Goal: Information Seeking & Learning: Find specific page/section

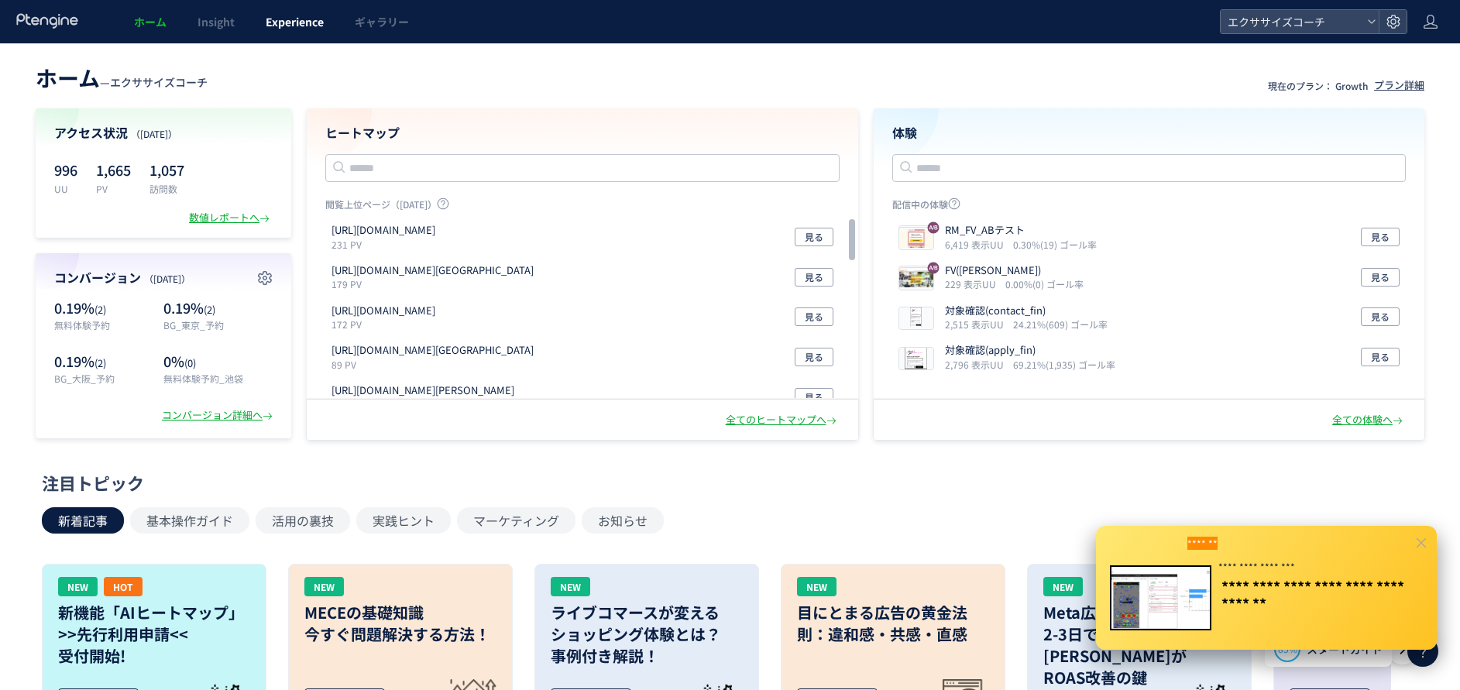
click at [306, 23] on span "Experience" at bounding box center [295, 21] width 58 height 15
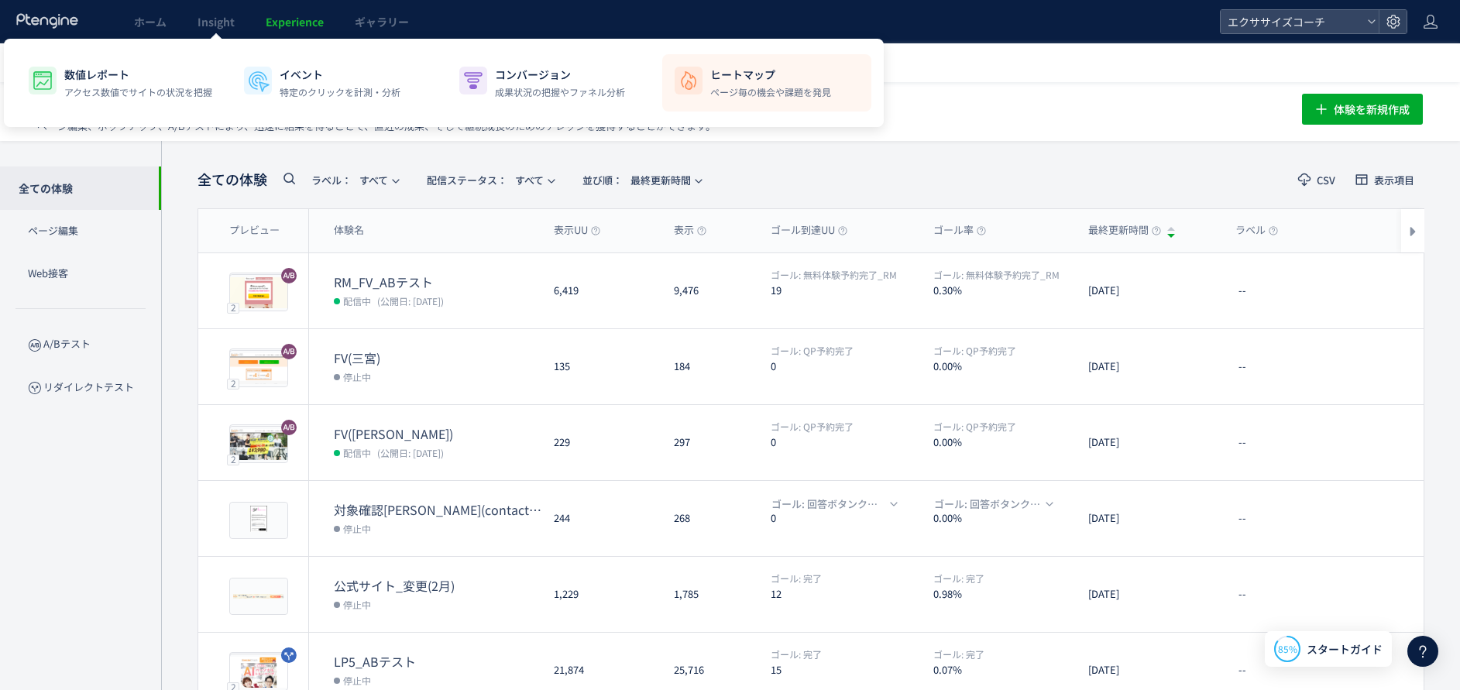
click at [768, 93] on p "ページ毎の機会や課題を発見" at bounding box center [770, 92] width 121 height 14
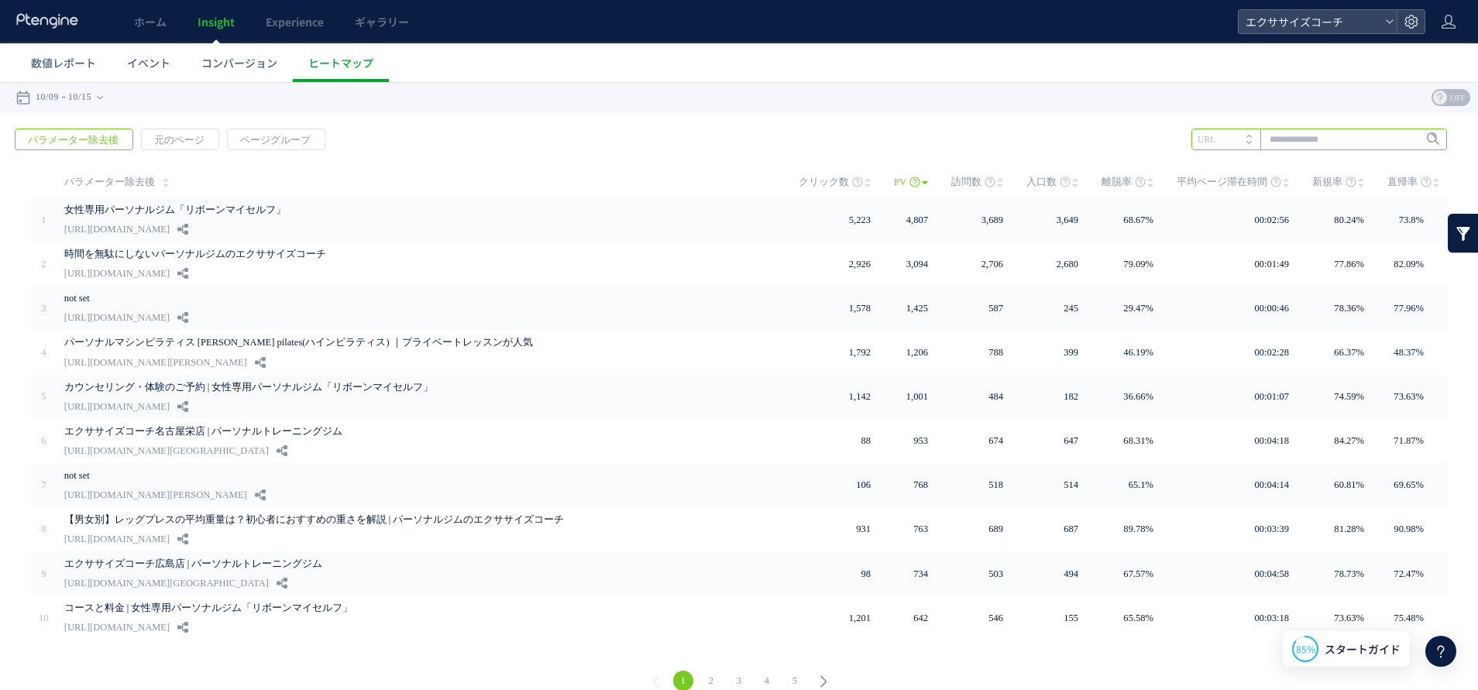
click at [1286, 141] on input "text" at bounding box center [1319, 140] width 256 height 22
type input "******"
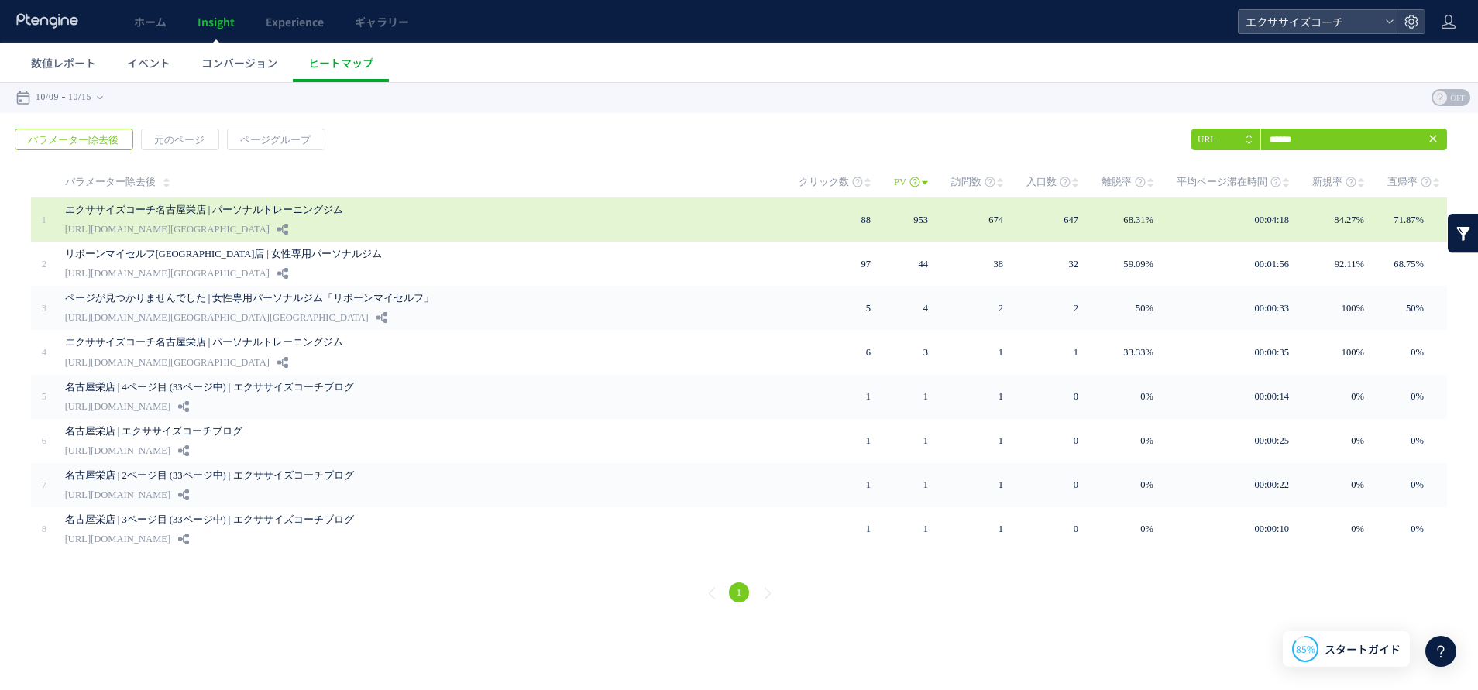
click at [174, 213] on link "エクササイズコーチ名古屋栄店 | パーソナルトレーニングジム" at bounding box center [398, 210] width 666 height 19
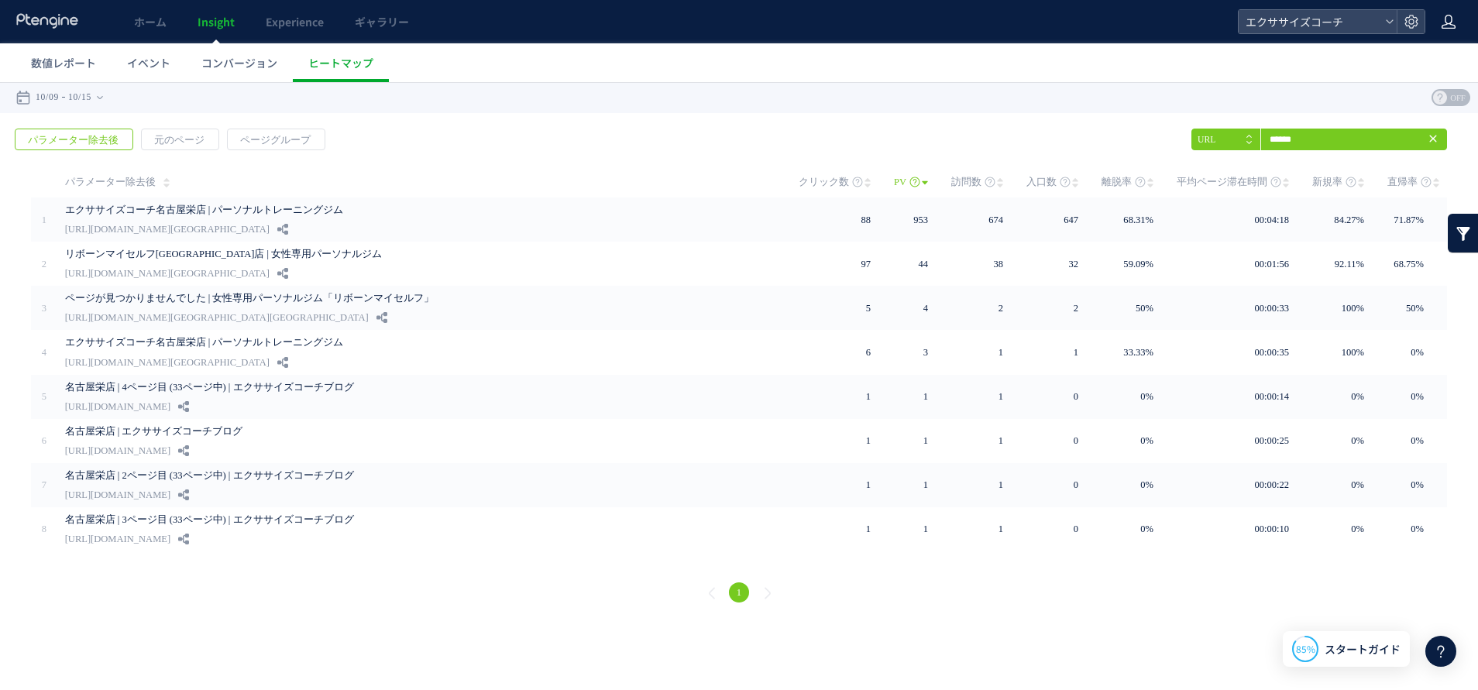
click at [1455, 20] on icon at bounding box center [1448, 21] width 15 height 15
click at [1002, 81] on ul "数値レポート イベント コンバージョン ヒートマップ" at bounding box center [746, 62] width 1462 height 39
click at [33, 27] on icon at bounding box center [47, 20] width 64 height 15
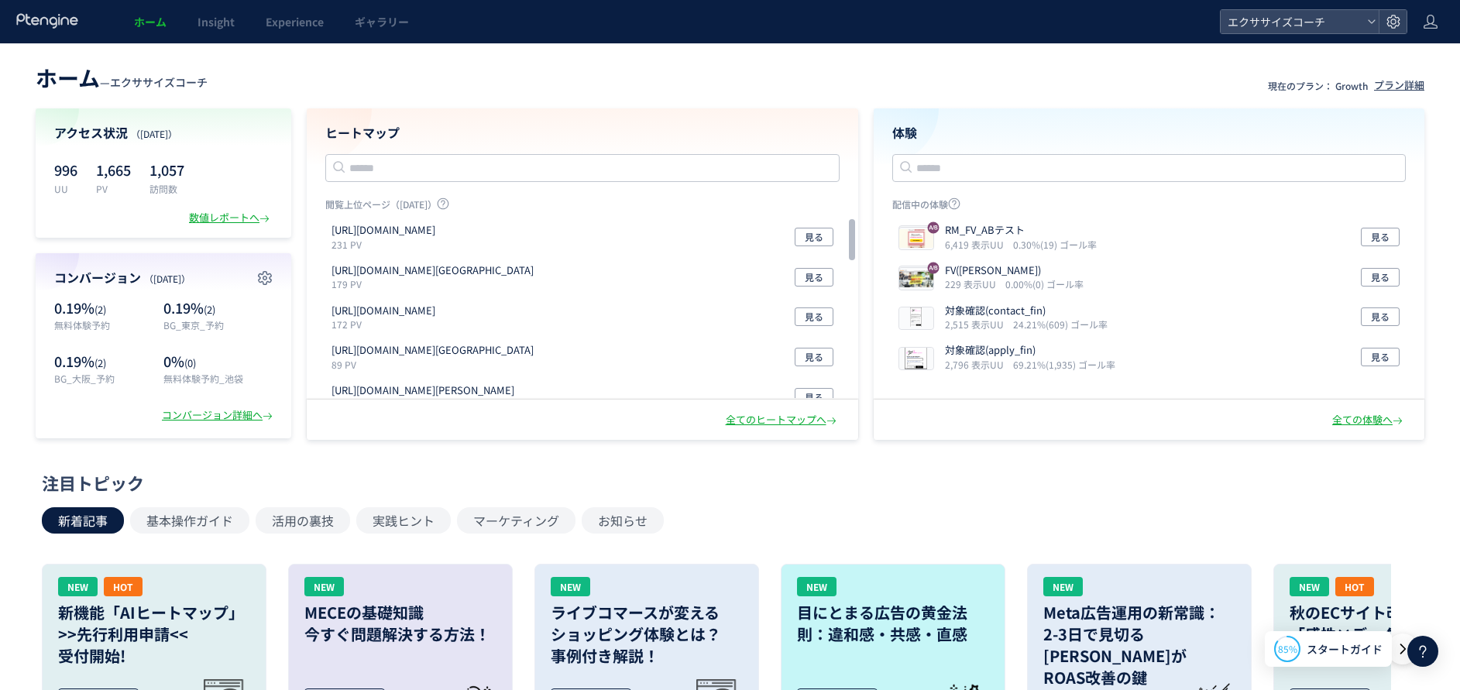
click at [1415, 652] on icon at bounding box center [1423, 651] width 19 height 19
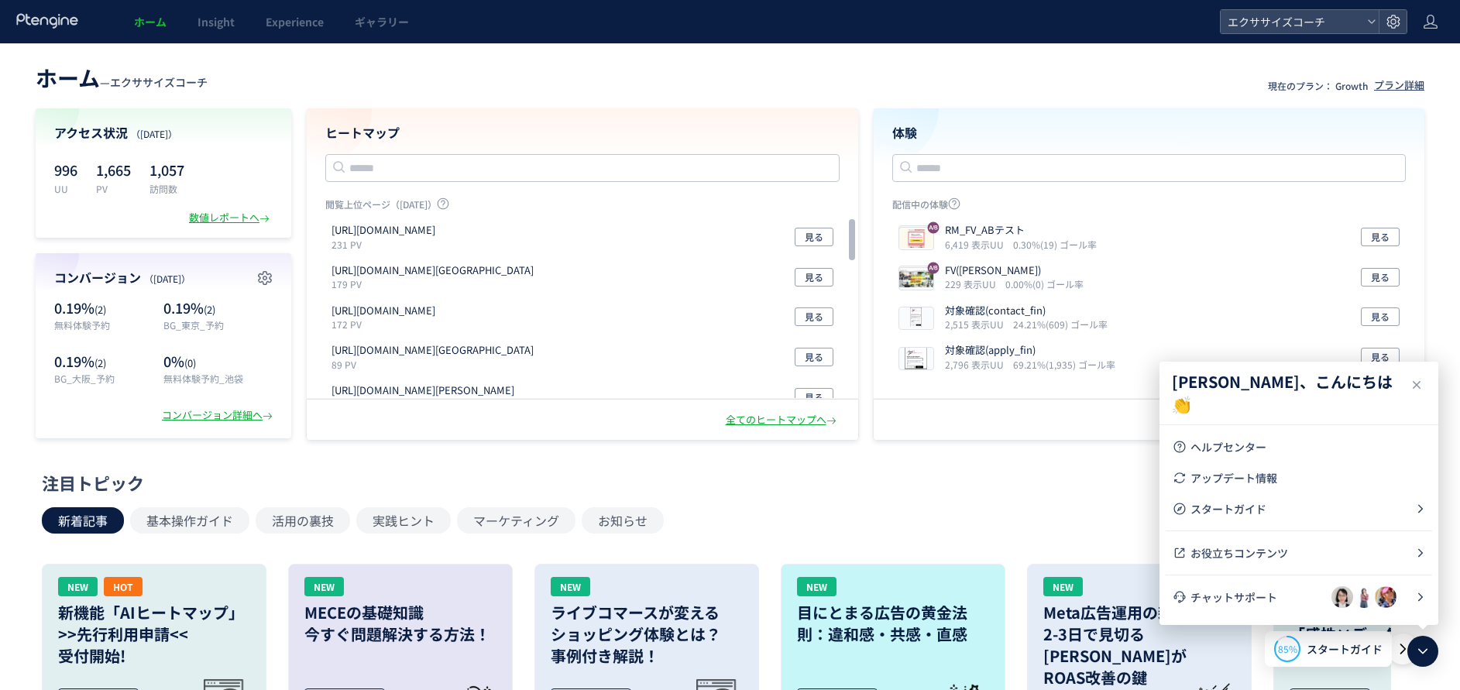
click at [1216, 430] on div "[PERSON_NAME]、こんにちは 👏 ブログ お客さまストーリー 動画コンテンツ コミュニティー ヘルプセンター アップデート情報 スタートガイド お役…" at bounding box center [1299, 493] width 279 height 263
click at [1219, 442] on span "ヘルプセンター" at bounding box center [1308, 446] width 235 height 15
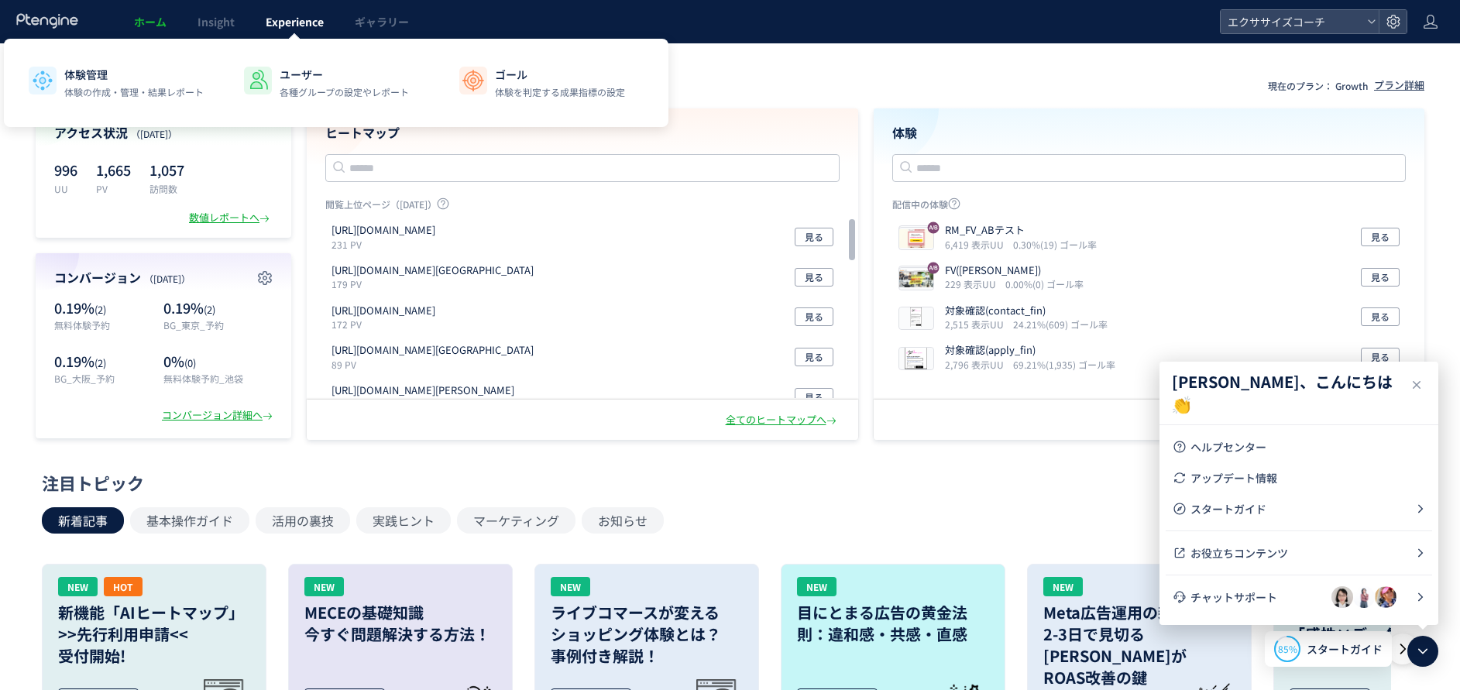
click at [284, 22] on span "Experience" at bounding box center [295, 21] width 58 height 15
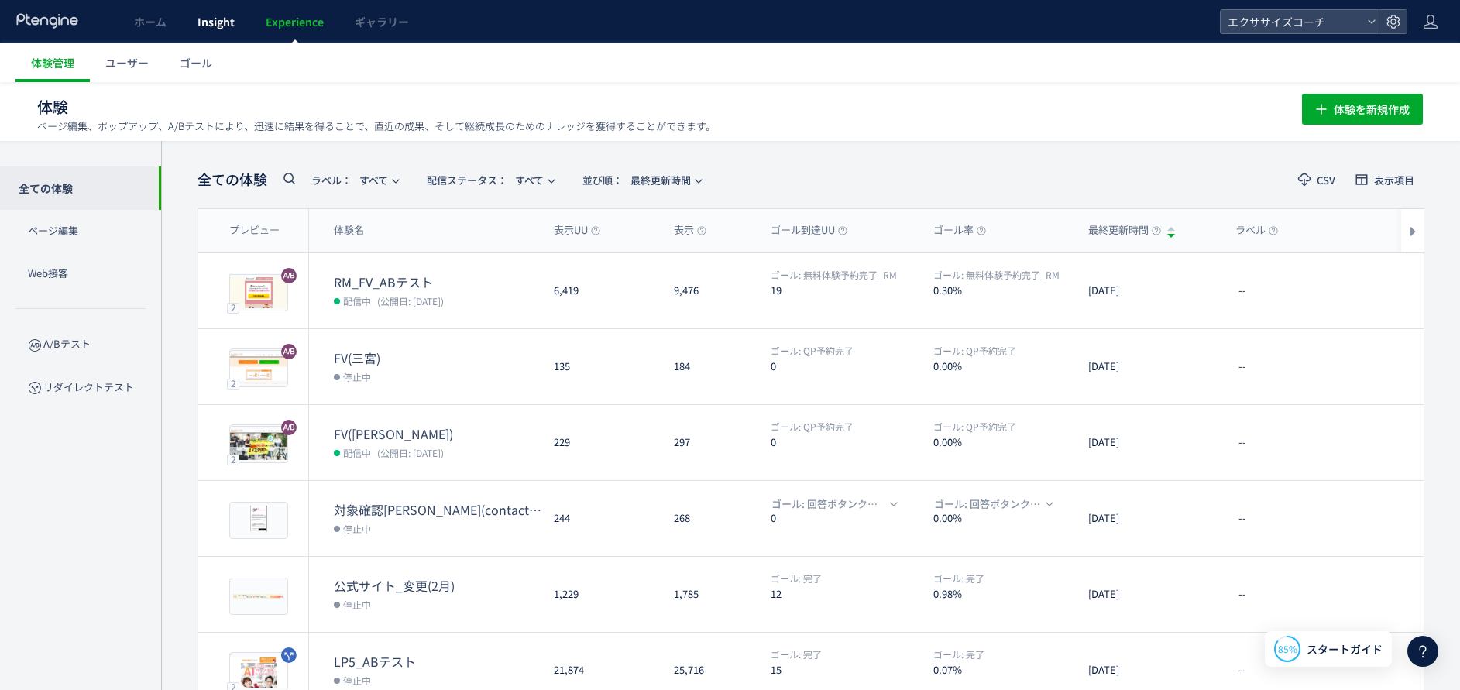
click at [218, 15] on span "Insight" at bounding box center [216, 21] width 37 height 15
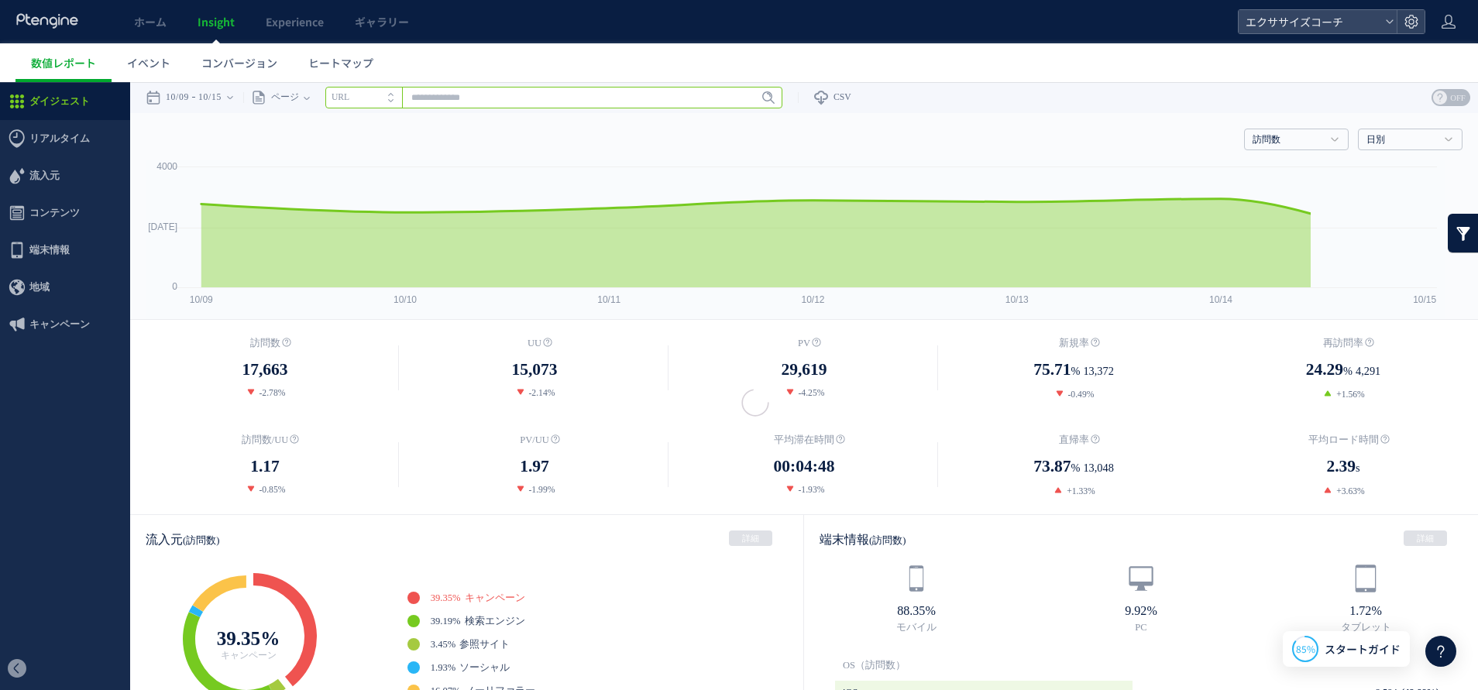
click at [490, 91] on input "text" at bounding box center [553, 98] width 457 height 22
click at [323, 64] on span "ヒートマップ" at bounding box center [340, 62] width 65 height 15
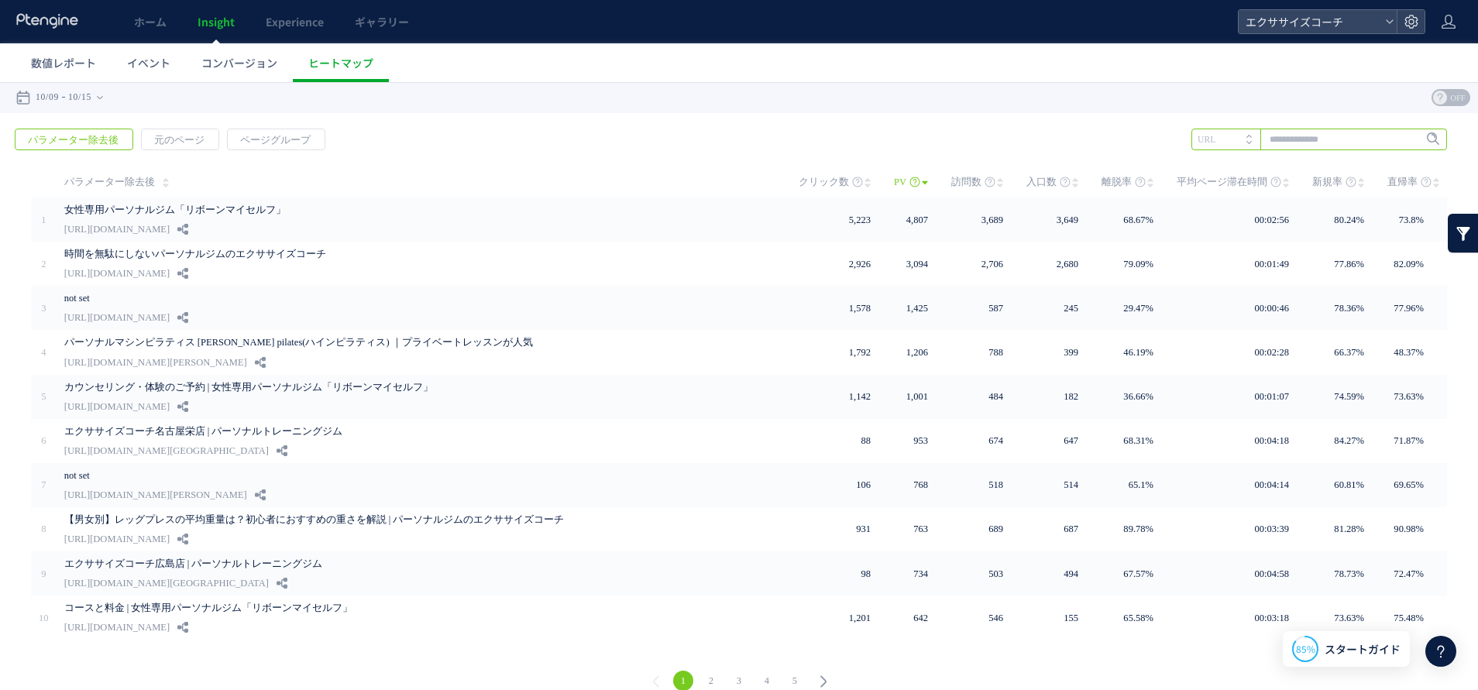
click at [1292, 140] on input "text" at bounding box center [1319, 140] width 256 height 22
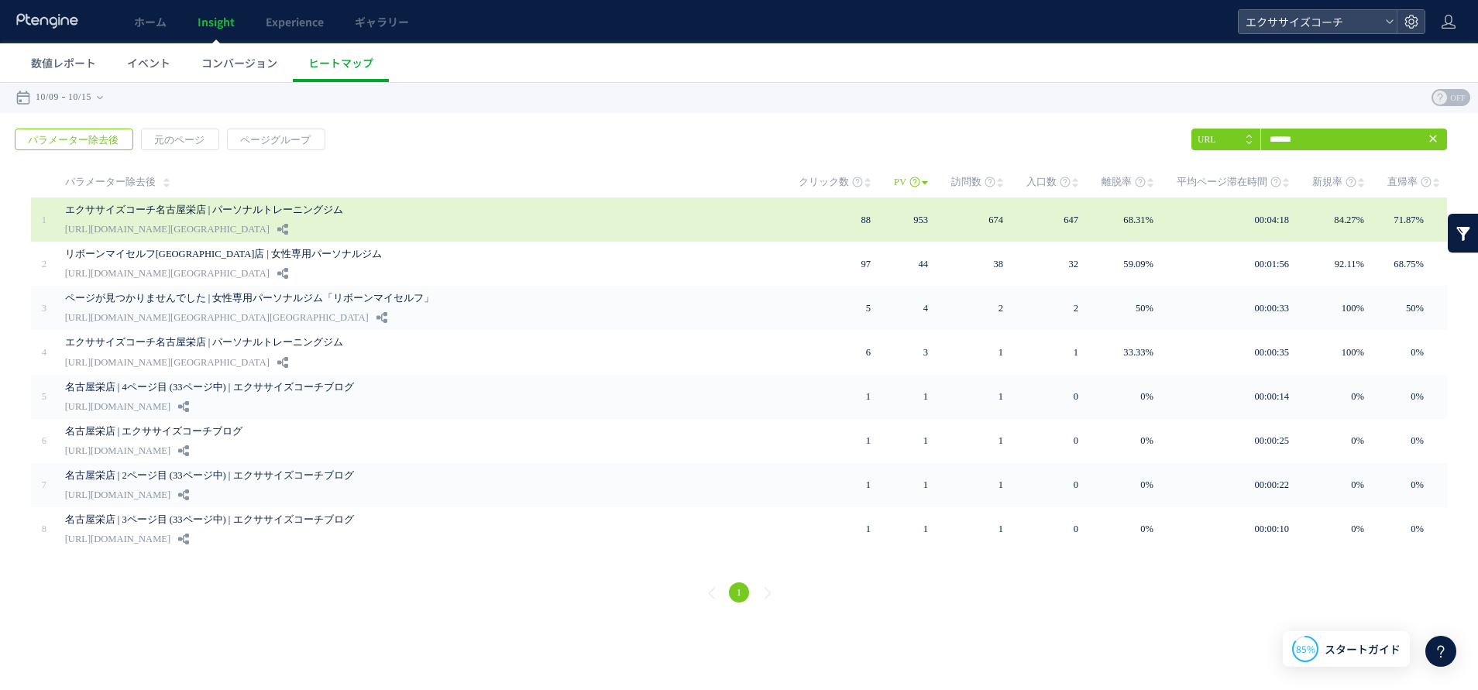
click at [160, 218] on link "エクササイズコーチ名古屋栄店 | パーソナルトレーニングジム" at bounding box center [398, 210] width 666 height 19
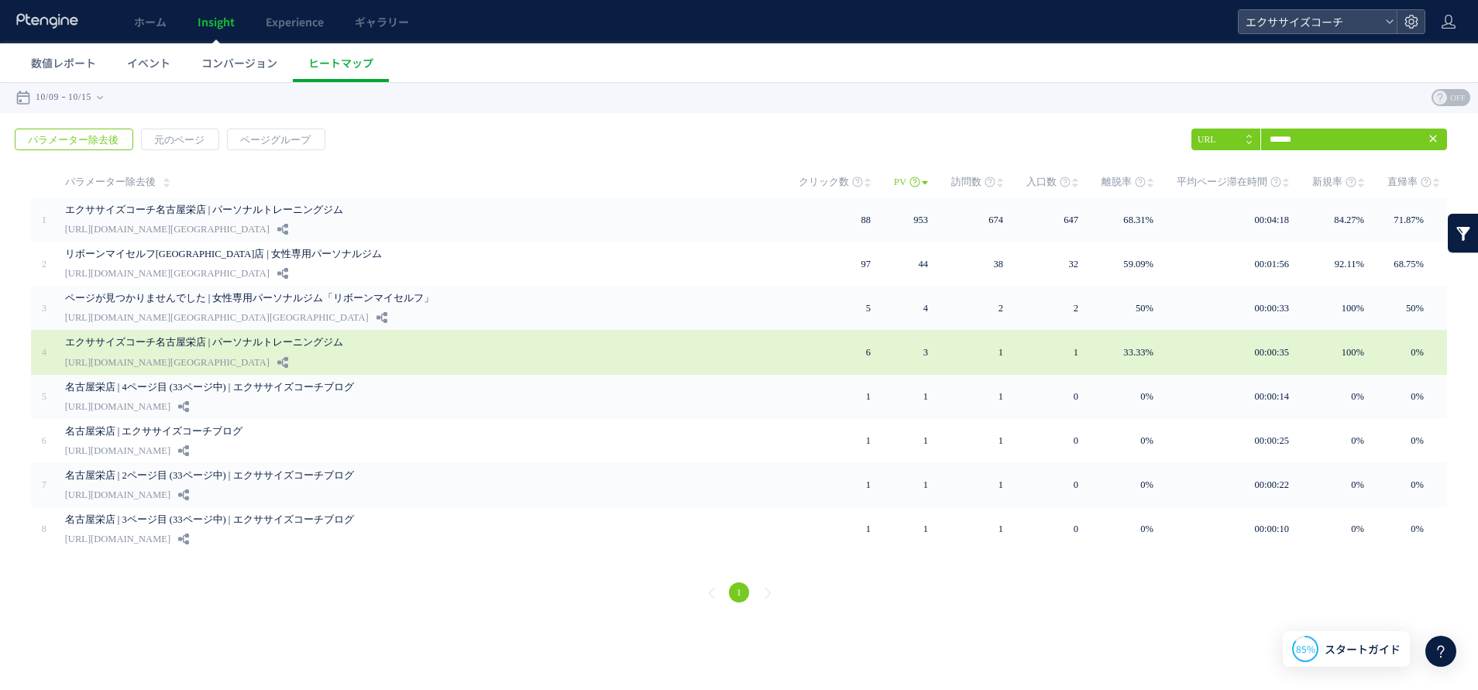
click at [210, 355] on link "[URL][DOMAIN_NAME][GEOGRAPHIC_DATA]" at bounding box center [167, 362] width 204 height 19
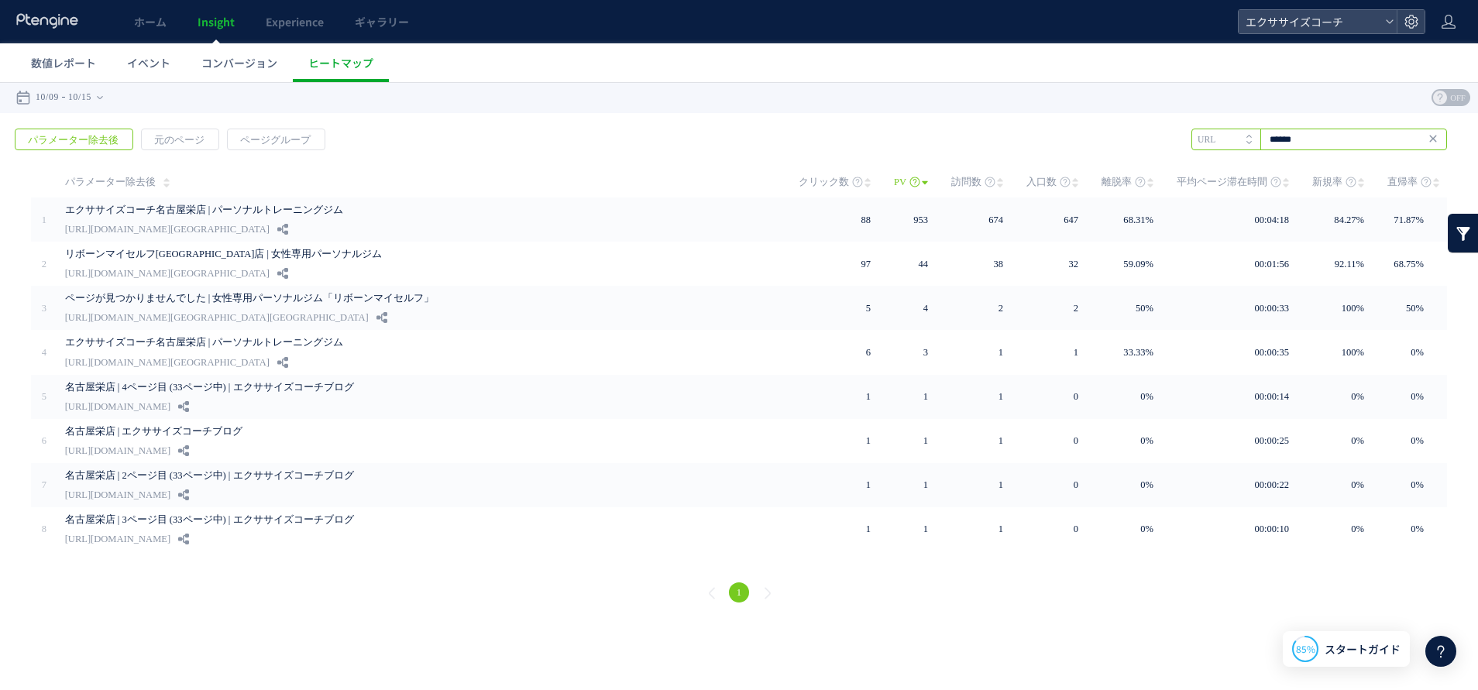
click at [1327, 135] on input "******" at bounding box center [1319, 140] width 256 height 22
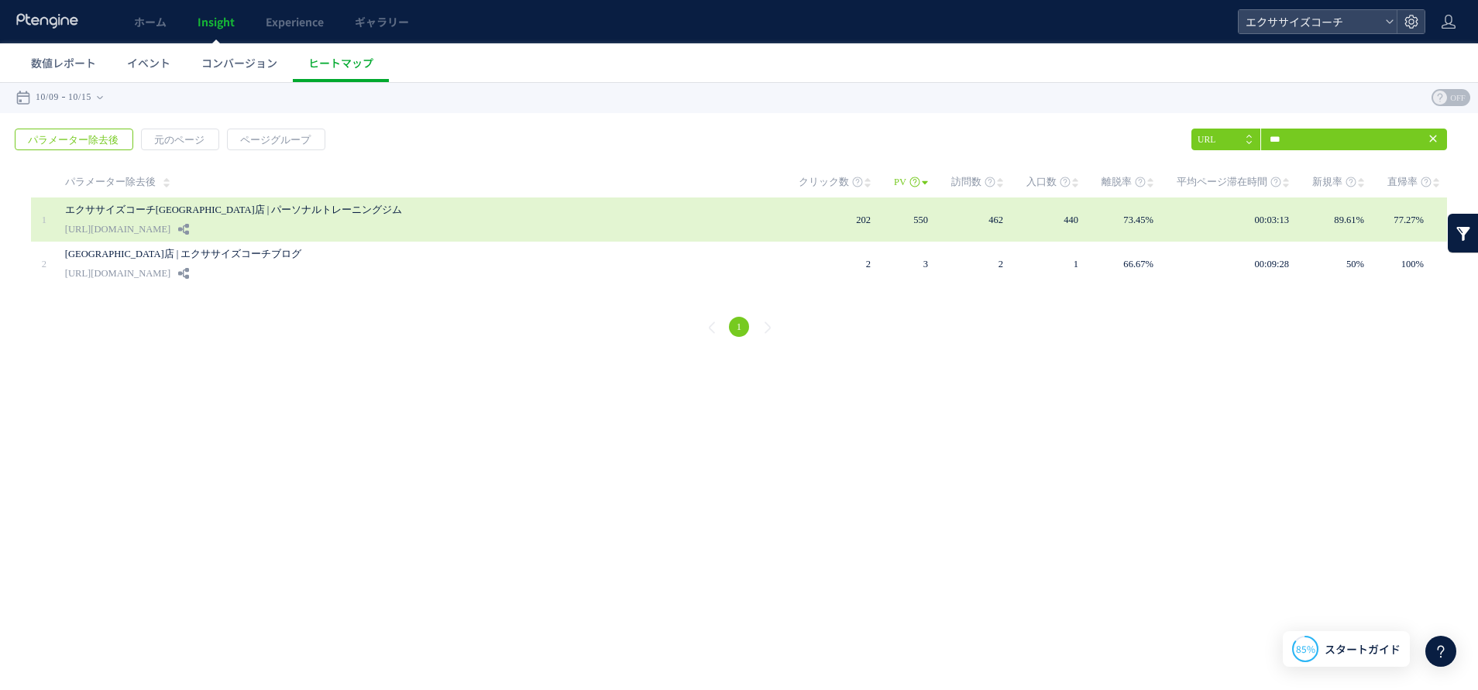
click at [170, 229] on link "[URL][DOMAIN_NAME]" at bounding box center [117, 229] width 105 height 19
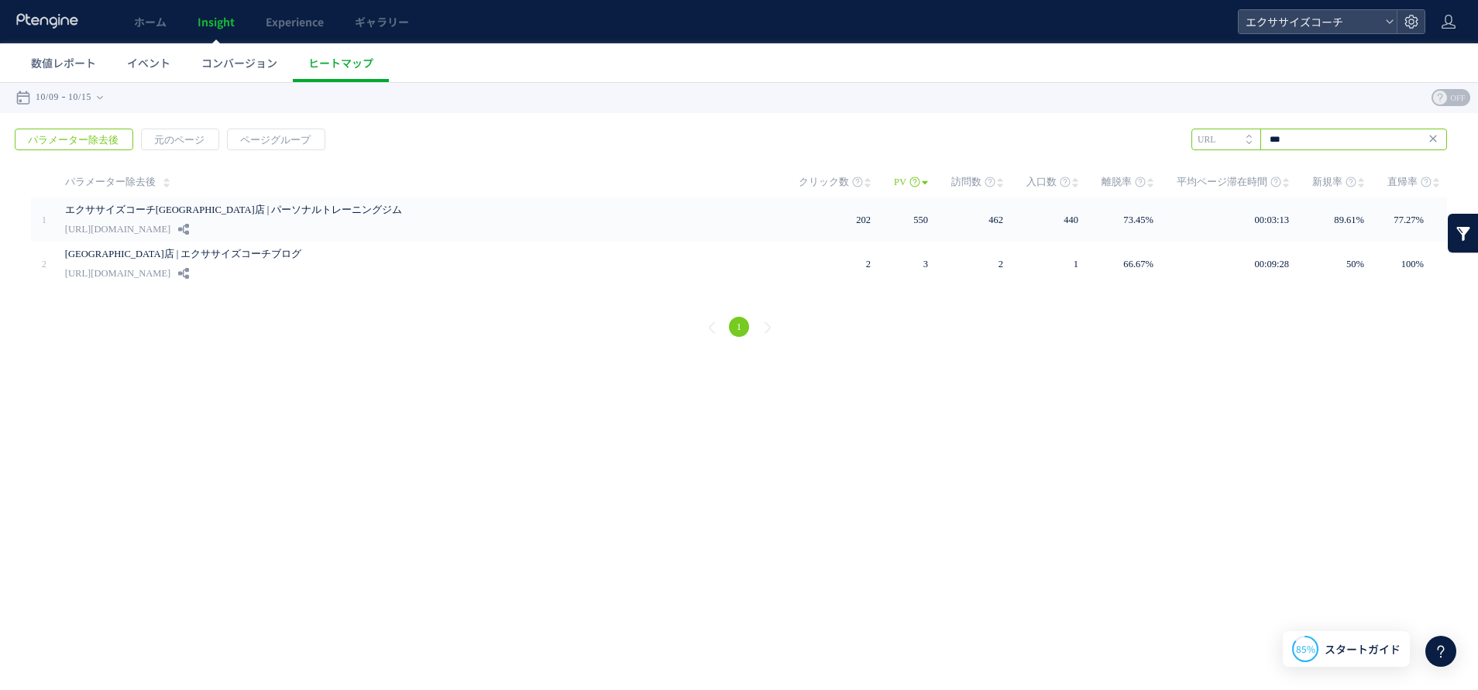
click at [1308, 136] on input "***" at bounding box center [1319, 140] width 256 height 22
type input "*"
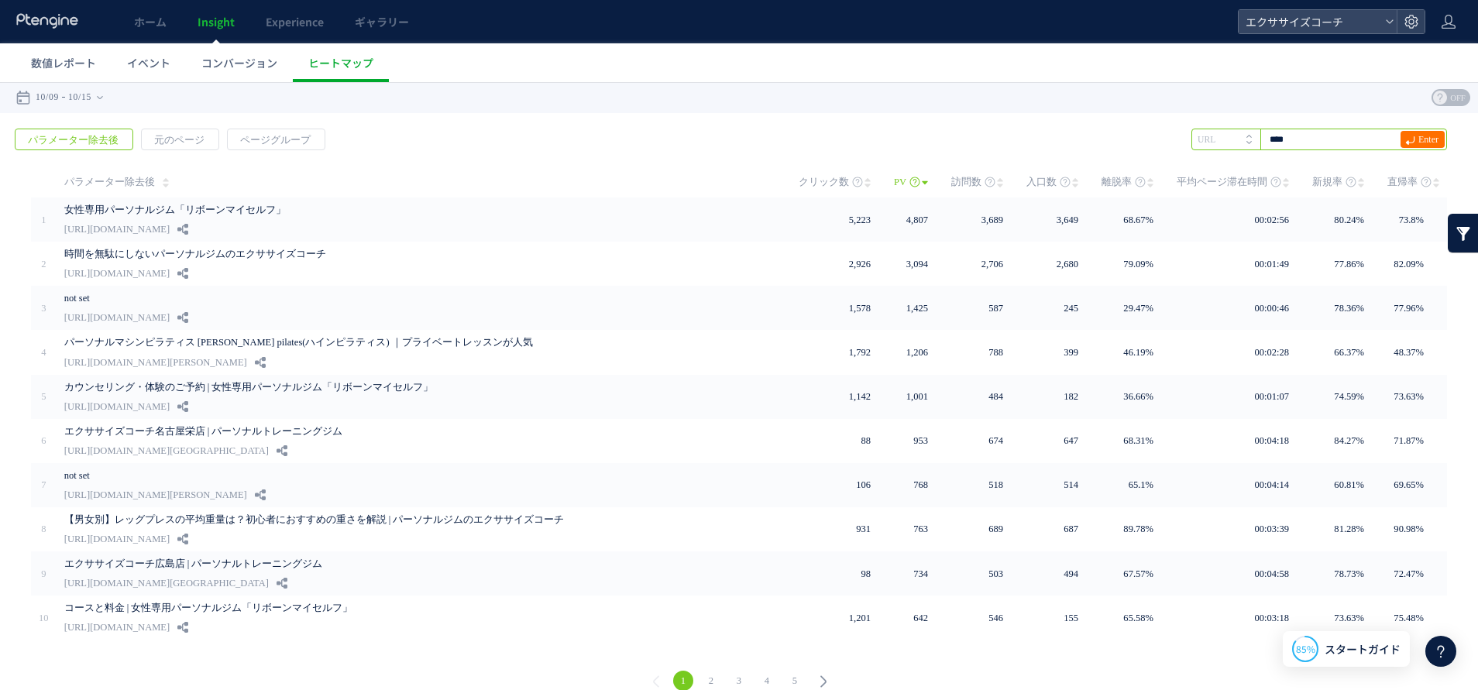
type input "****"
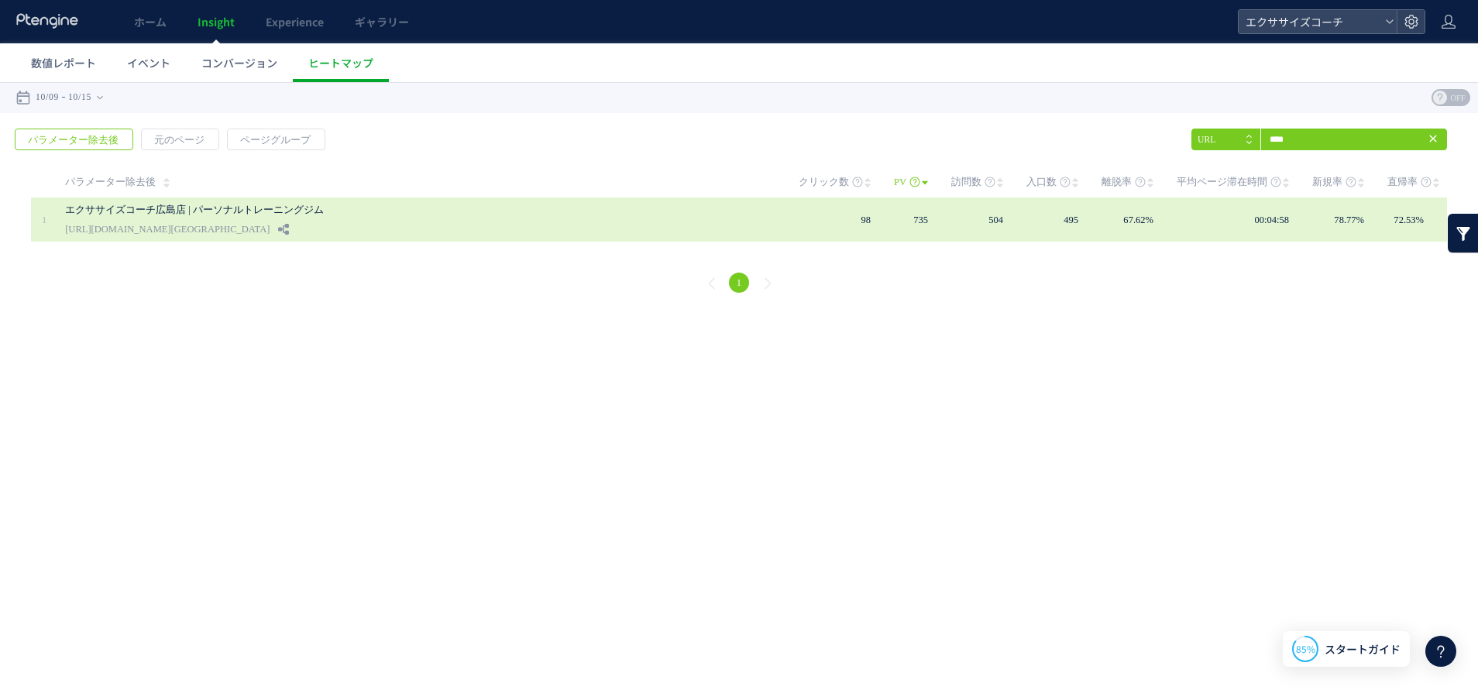
click at [149, 234] on link "[URL][DOMAIN_NAME][GEOGRAPHIC_DATA]" at bounding box center [167, 229] width 204 height 19
